Goal: Find specific page/section: Find specific page/section

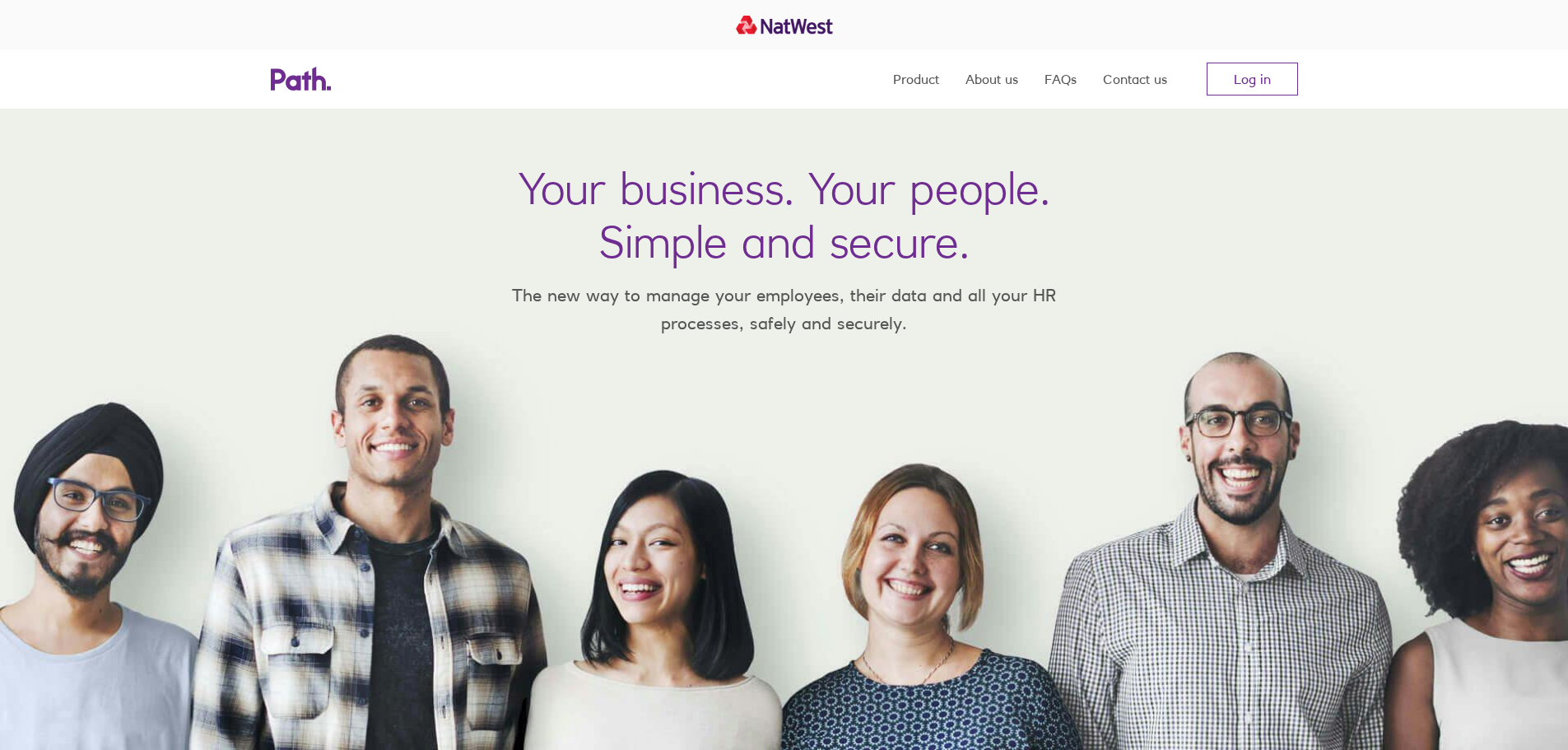
click at [1243, 76] on link "Log in" at bounding box center [1252, 78] width 91 height 33
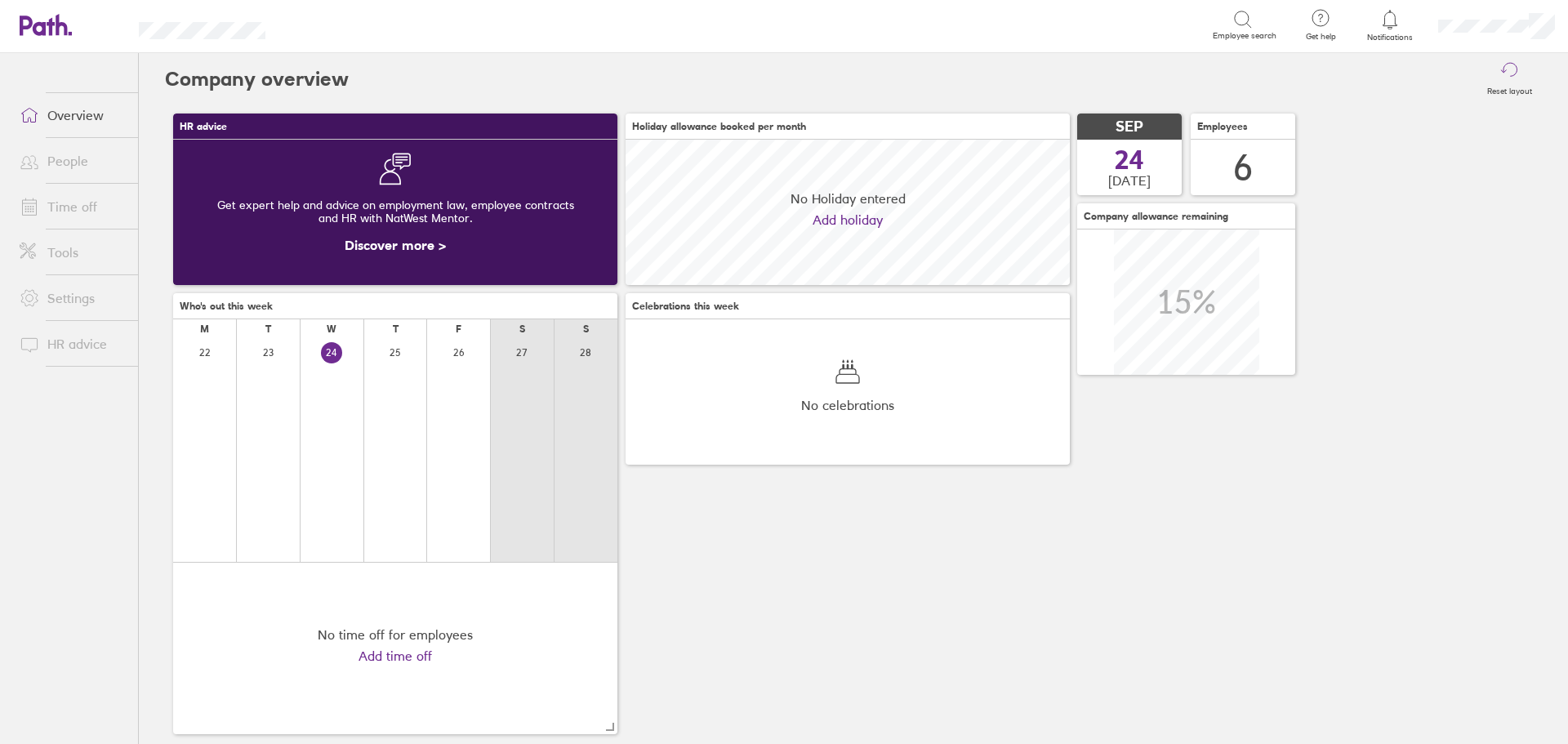
scroll to position [145, 444]
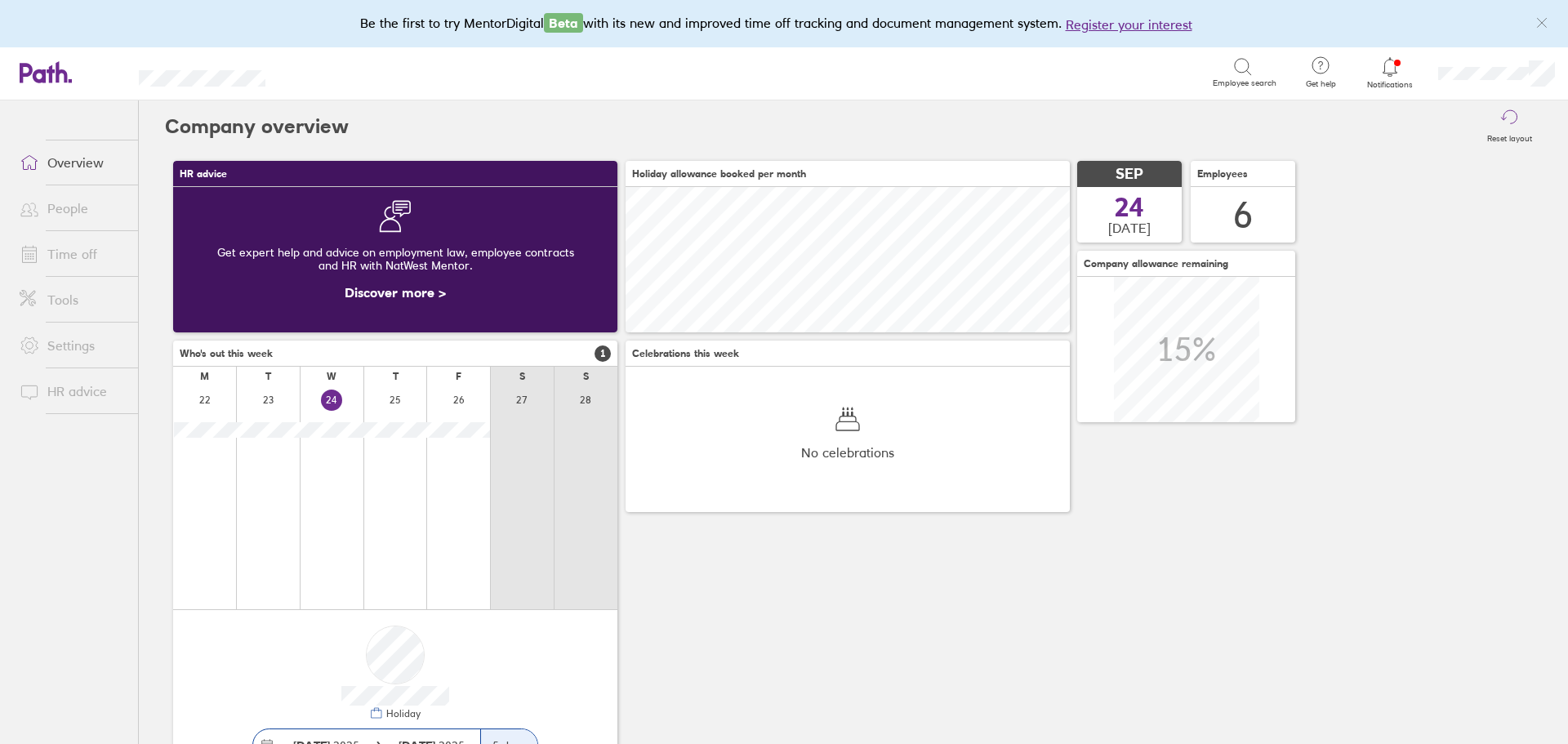
click at [62, 211] on link "People" at bounding box center [72, 207] width 131 height 32
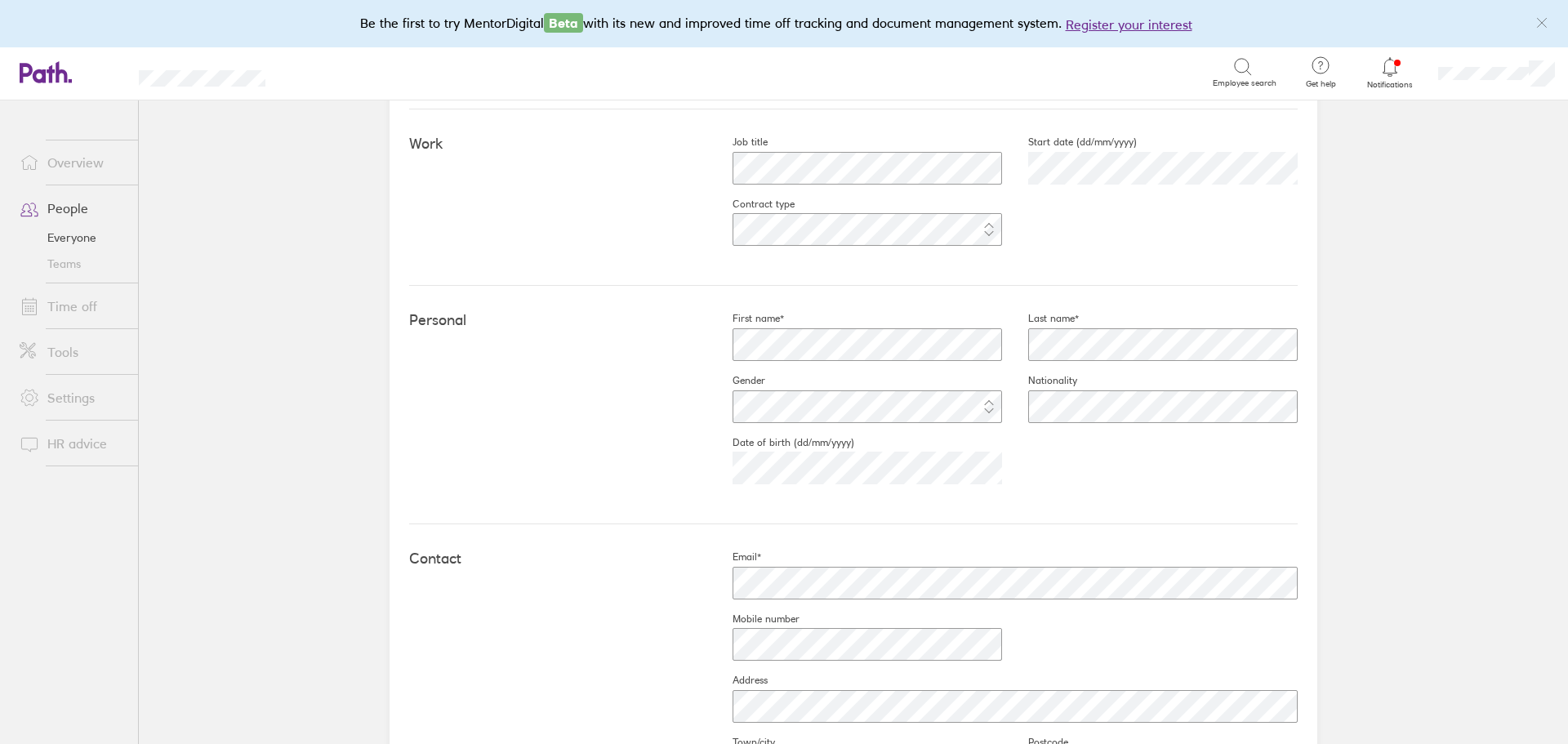
scroll to position [316, 0]
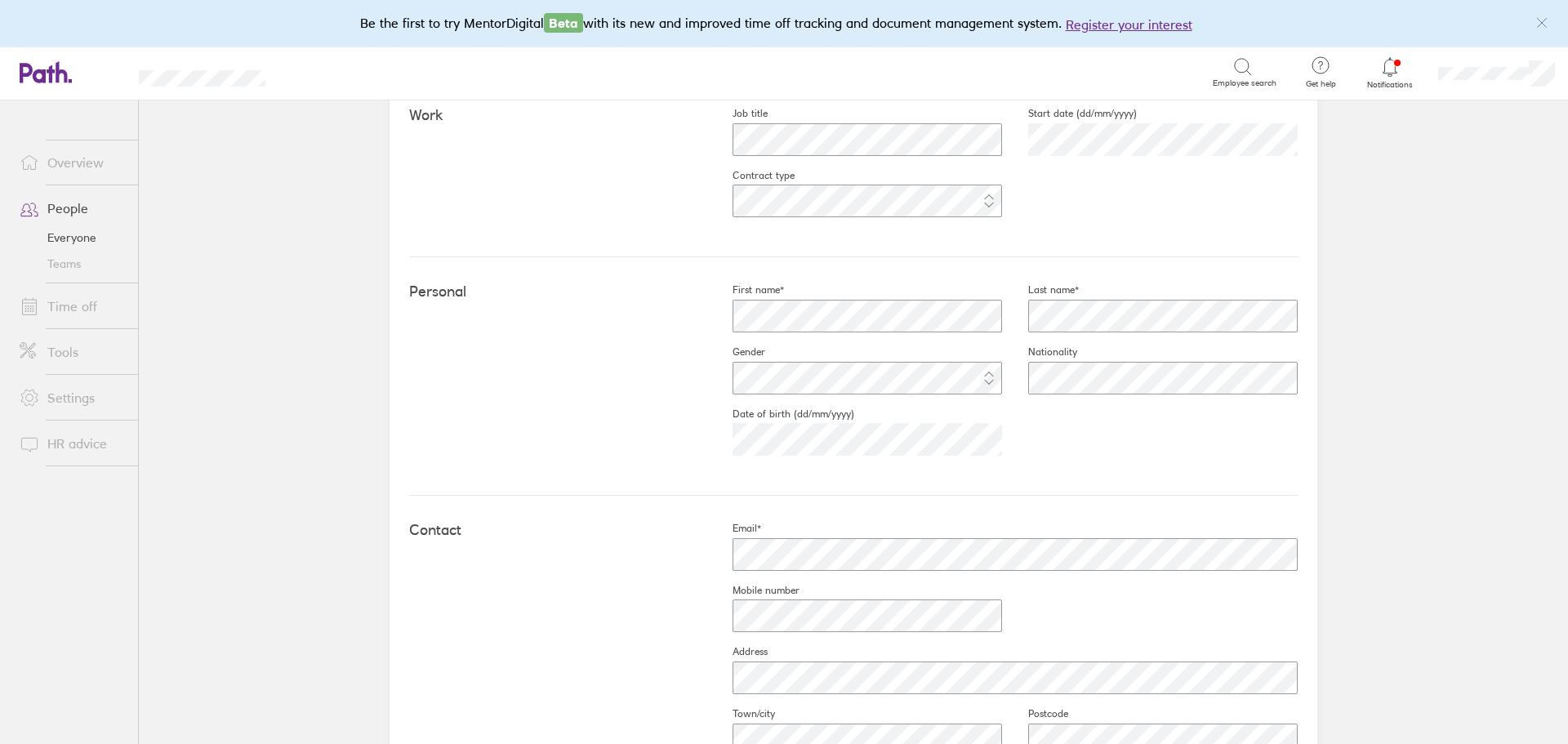
click at [644, 440] on div "Personal First name* Last name* Gender Nationality Date of birth (dd/mm/yyyy)" at bounding box center [853, 377] width 888 height 239
drag, startPoint x: 1417, startPoint y: 563, endPoint x: 1423, endPoint y: 555, distance: 10.0
click at [1417, 561] on main "Book holiday Personal info Documents Settings Time off Upload image Choose file…" at bounding box center [853, 423] width 1429 height 644
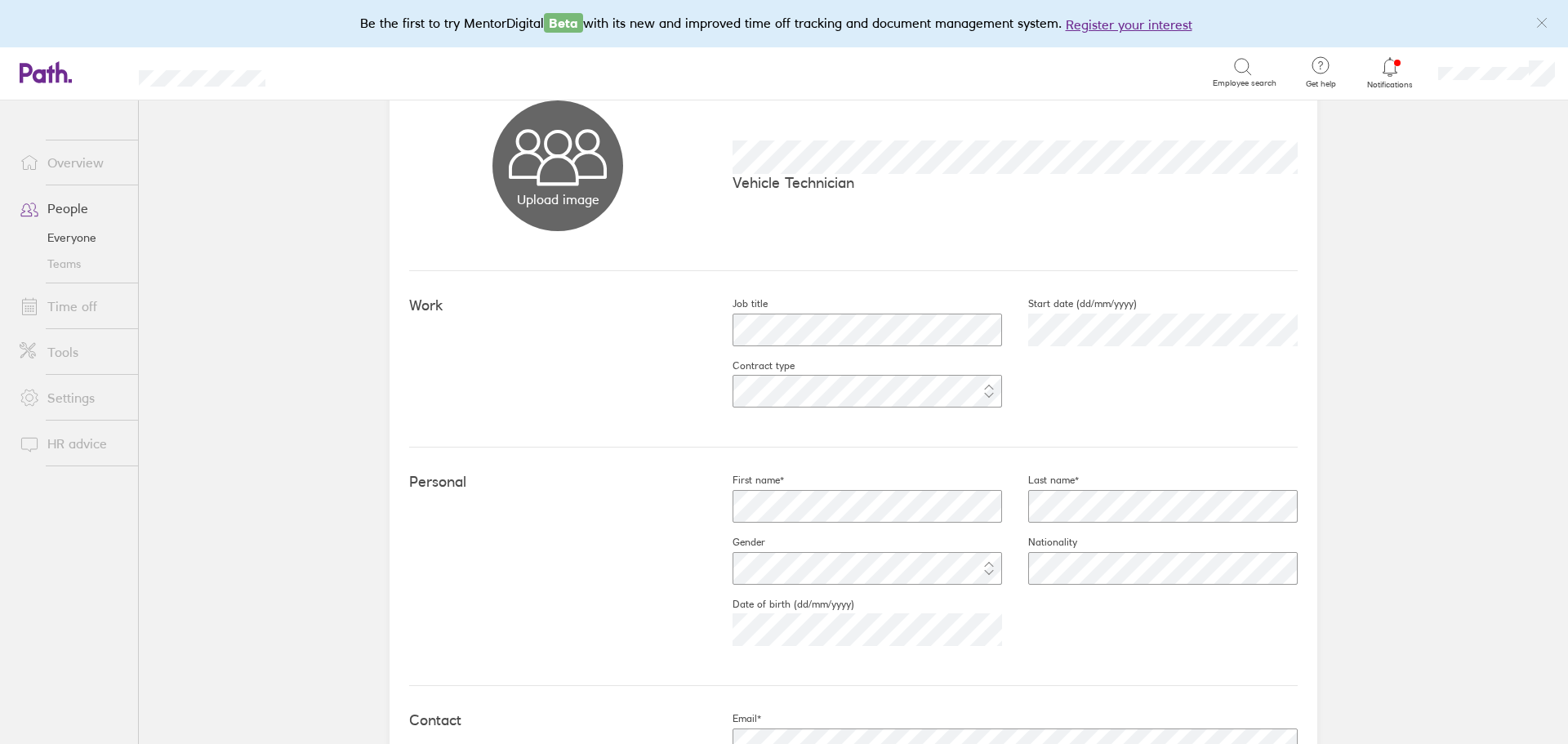
scroll to position [0, 0]
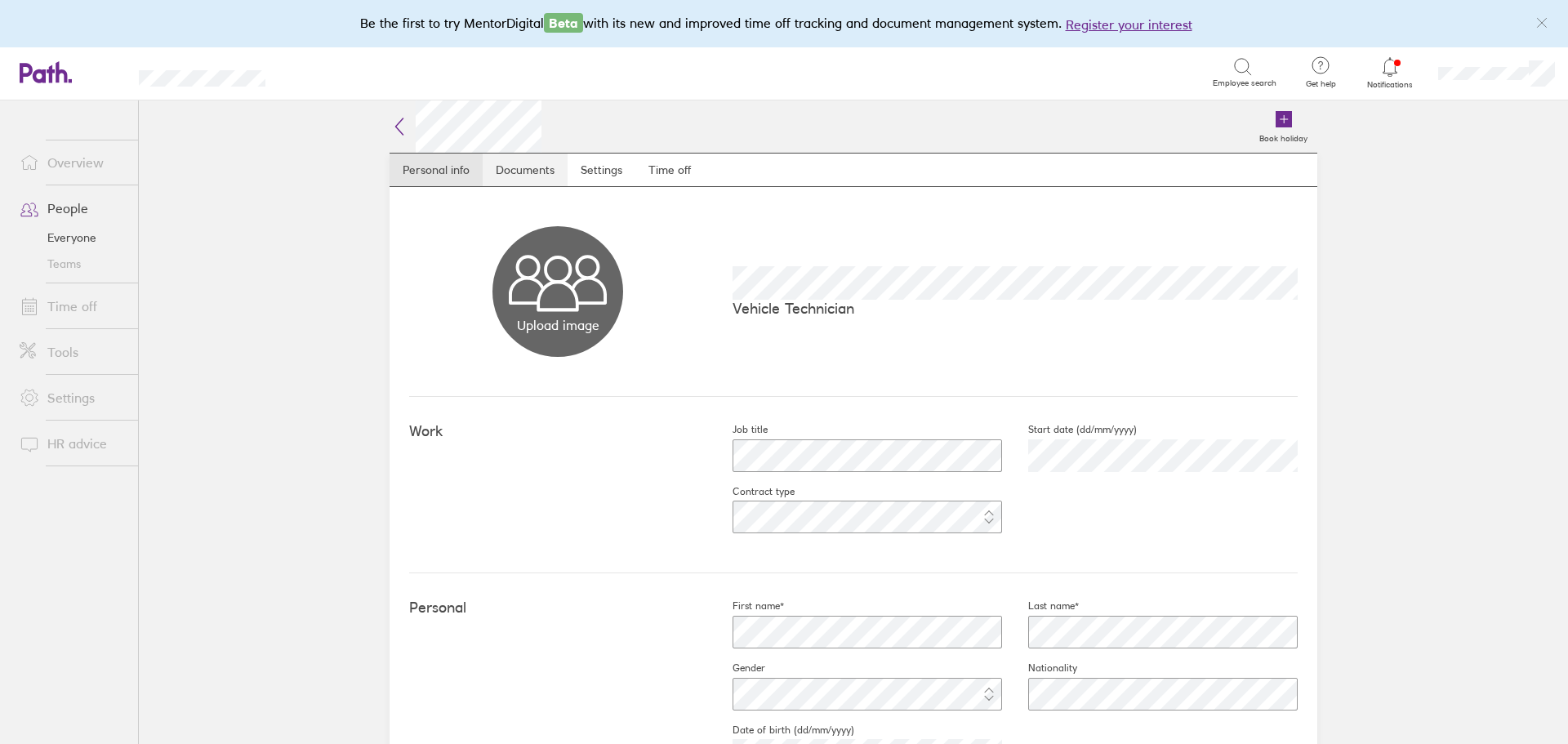
click at [492, 173] on link "Documents" at bounding box center [525, 169] width 85 height 32
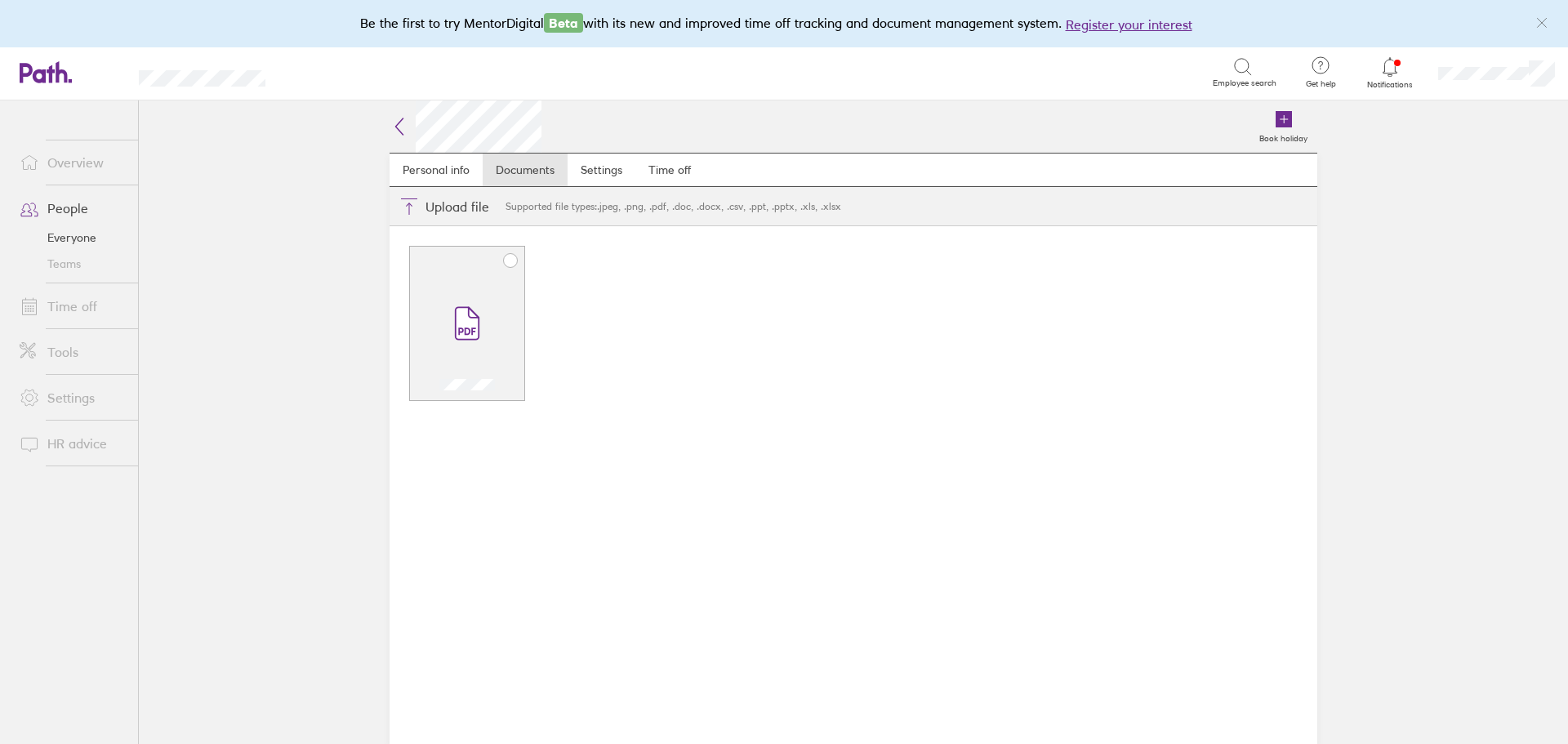
click at [452, 315] on span at bounding box center [467, 324] width 68 height 98
